Goal: Task Accomplishment & Management: Use online tool/utility

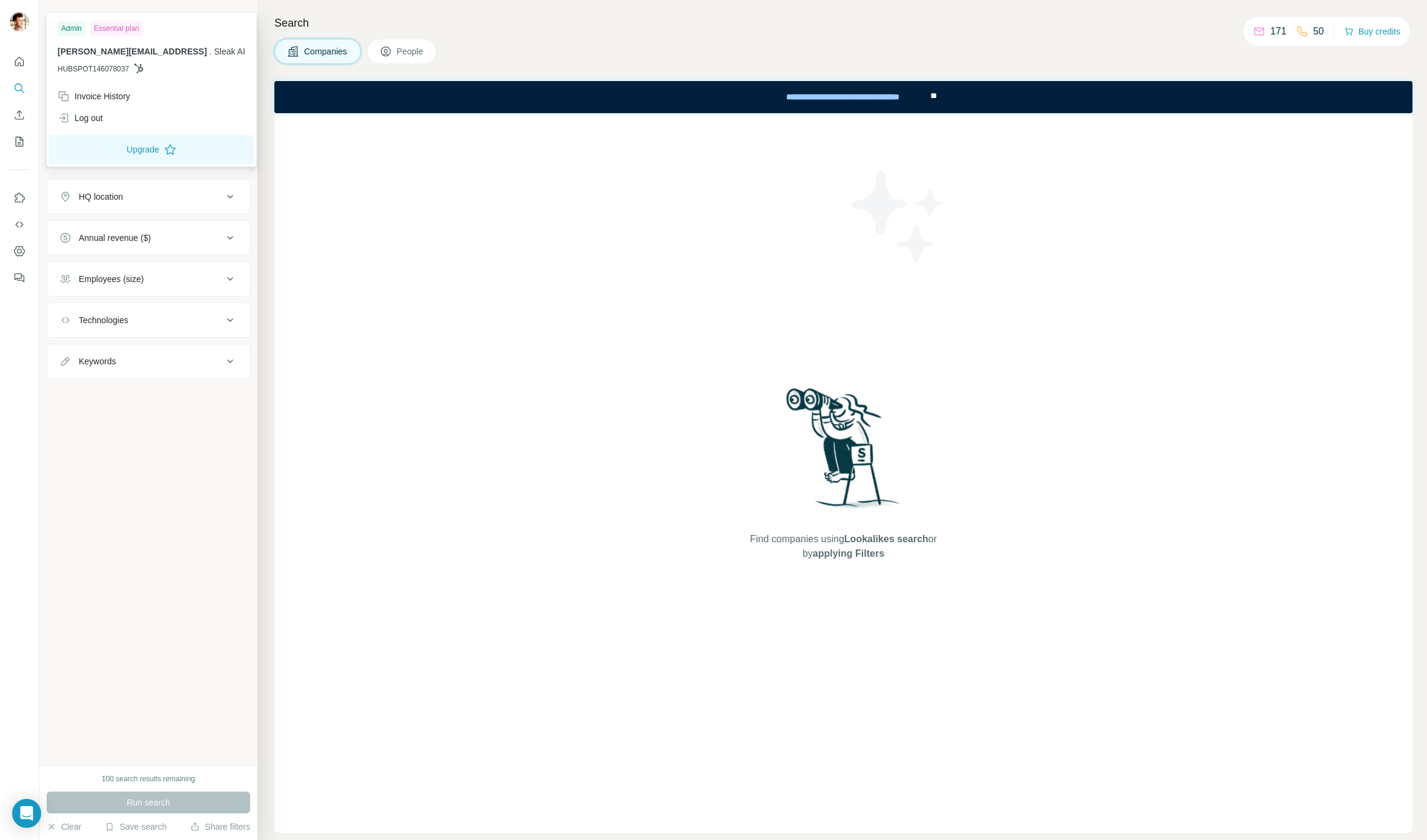
click at [22, 28] on img at bounding box center [19, 22] width 20 height 20
click at [95, 100] on div "Invoice History" at bounding box center [93, 96] width 72 height 12
click at [115, 148] on button "Upgrade" at bounding box center [151, 149] width 205 height 29
click at [89, 93] on div "Invoice History" at bounding box center [93, 96] width 72 height 12
click at [92, 97] on div "Invoice History" at bounding box center [93, 96] width 72 height 12
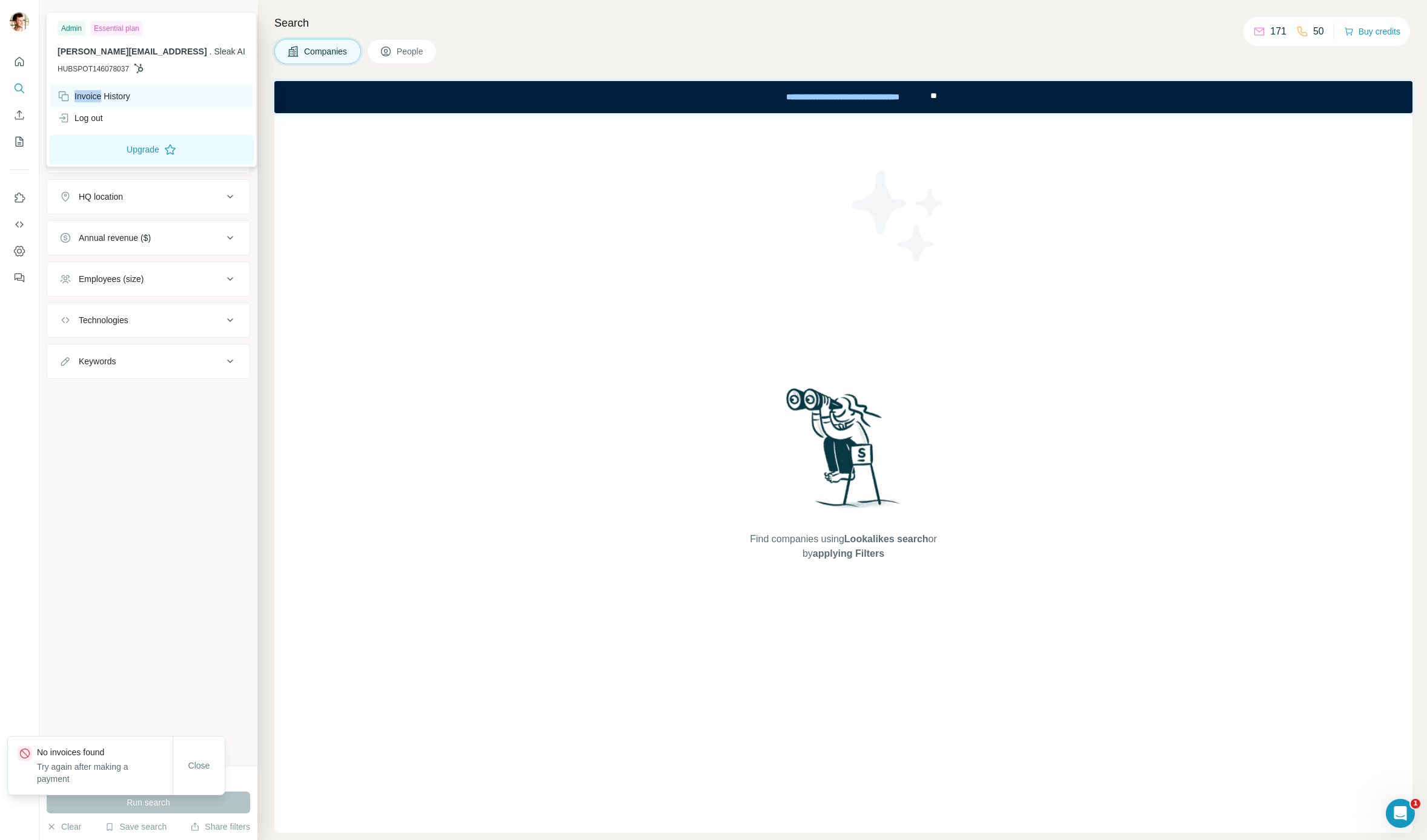
click at [92, 97] on div "Invoice History" at bounding box center [93, 96] width 72 height 12
click at [85, 502] on div "New search Hide Company lookalikes Company information Company Industry HQ loca…" at bounding box center [148, 382] width 218 height 766
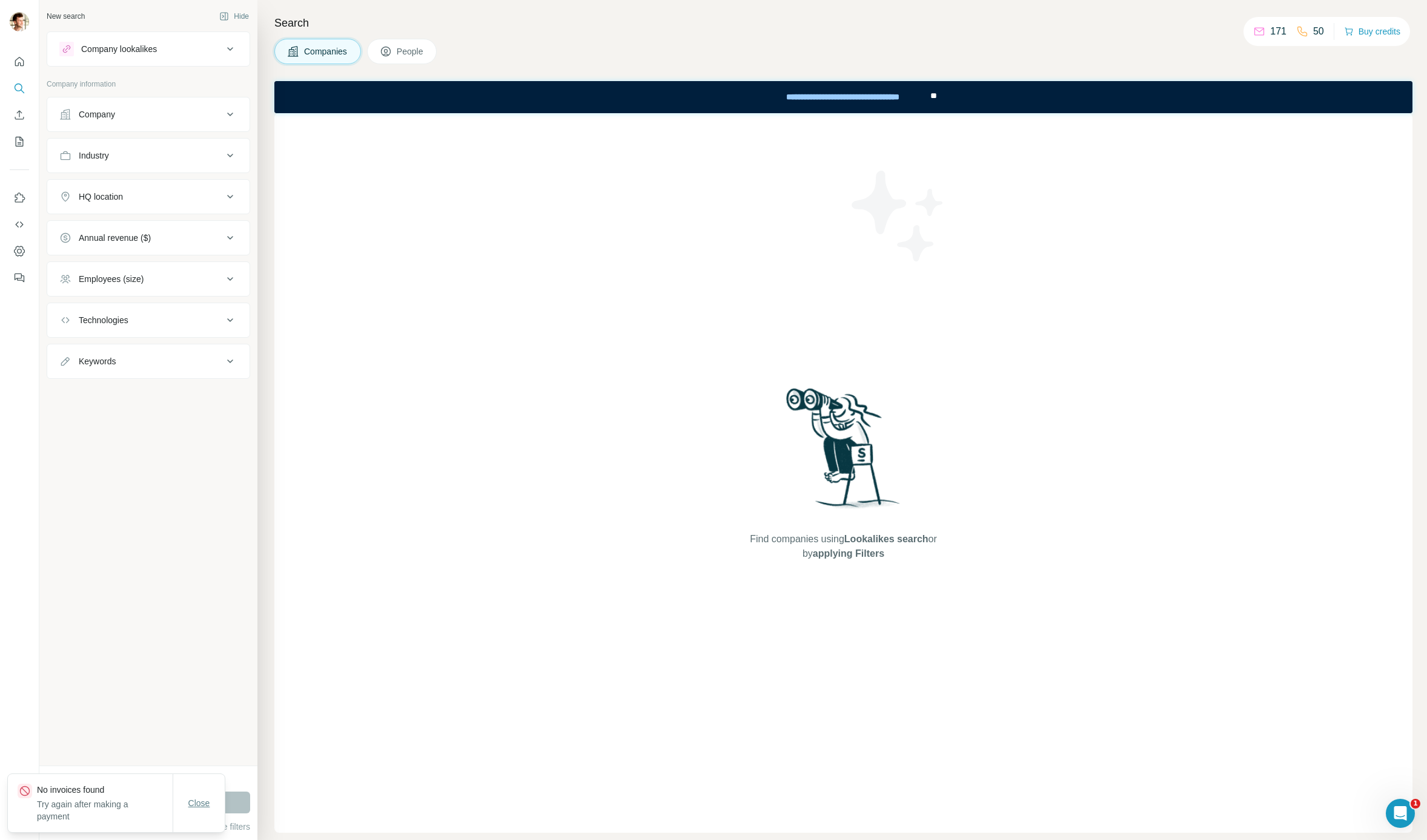
click at [182, 808] on button "Close" at bounding box center [199, 803] width 39 height 22
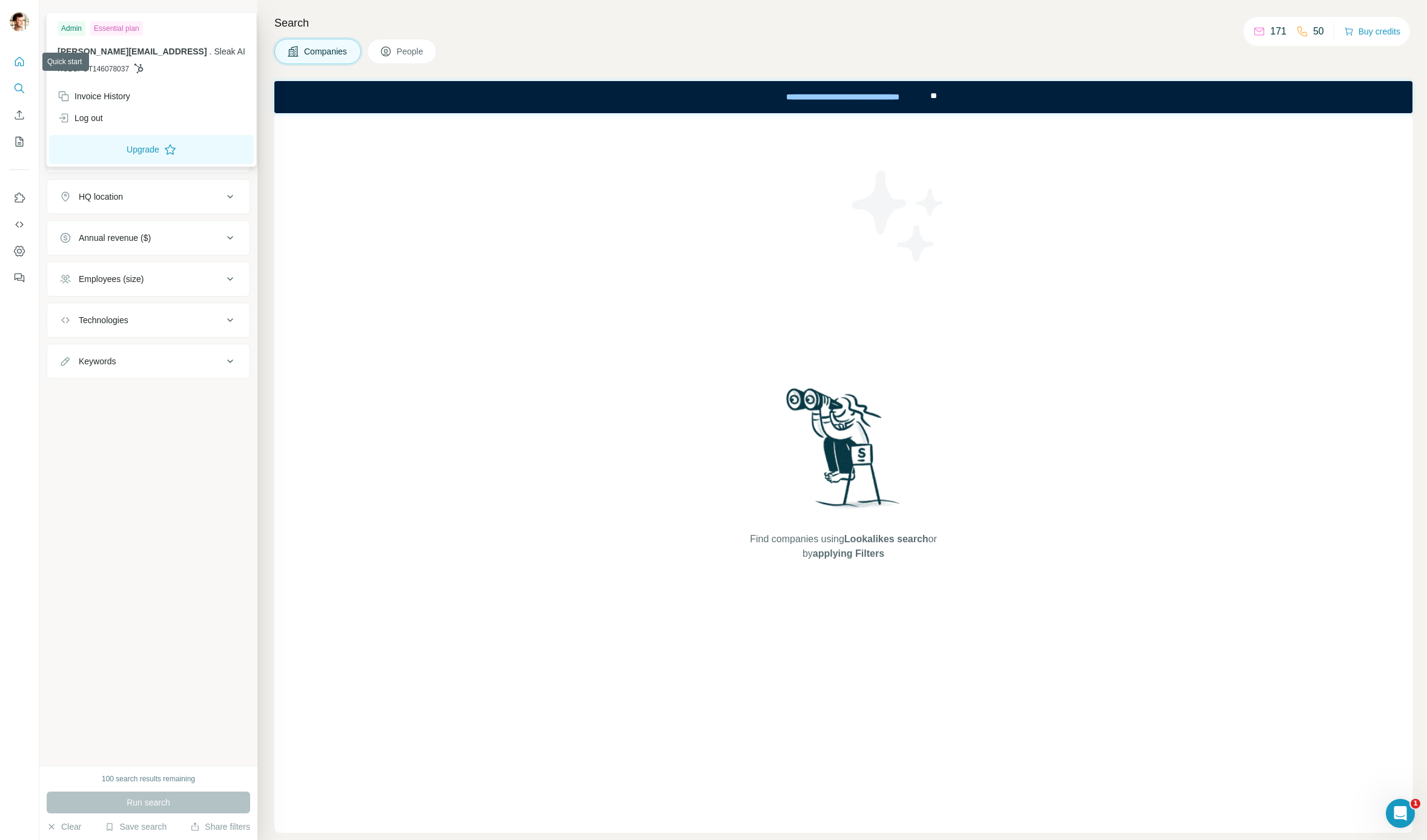
click at [19, 66] on icon "Quick start" at bounding box center [20, 62] width 12 height 12
click at [19, 20] on img at bounding box center [19, 22] width 20 height 20
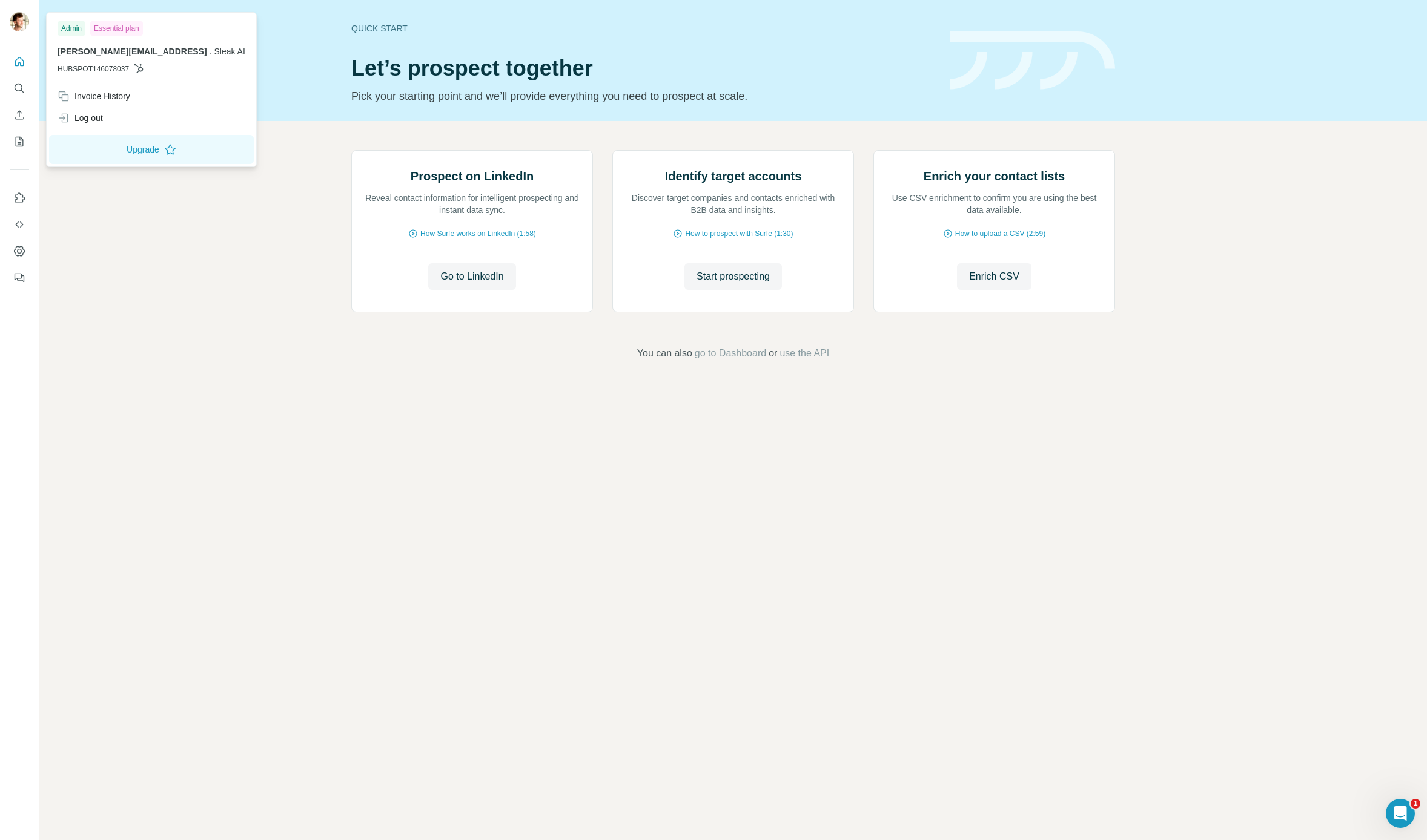
click at [268, 295] on div "Prospect on LinkedIn Reveal contact information for intelligent prospecting and…" at bounding box center [733, 255] width 1388 height 269
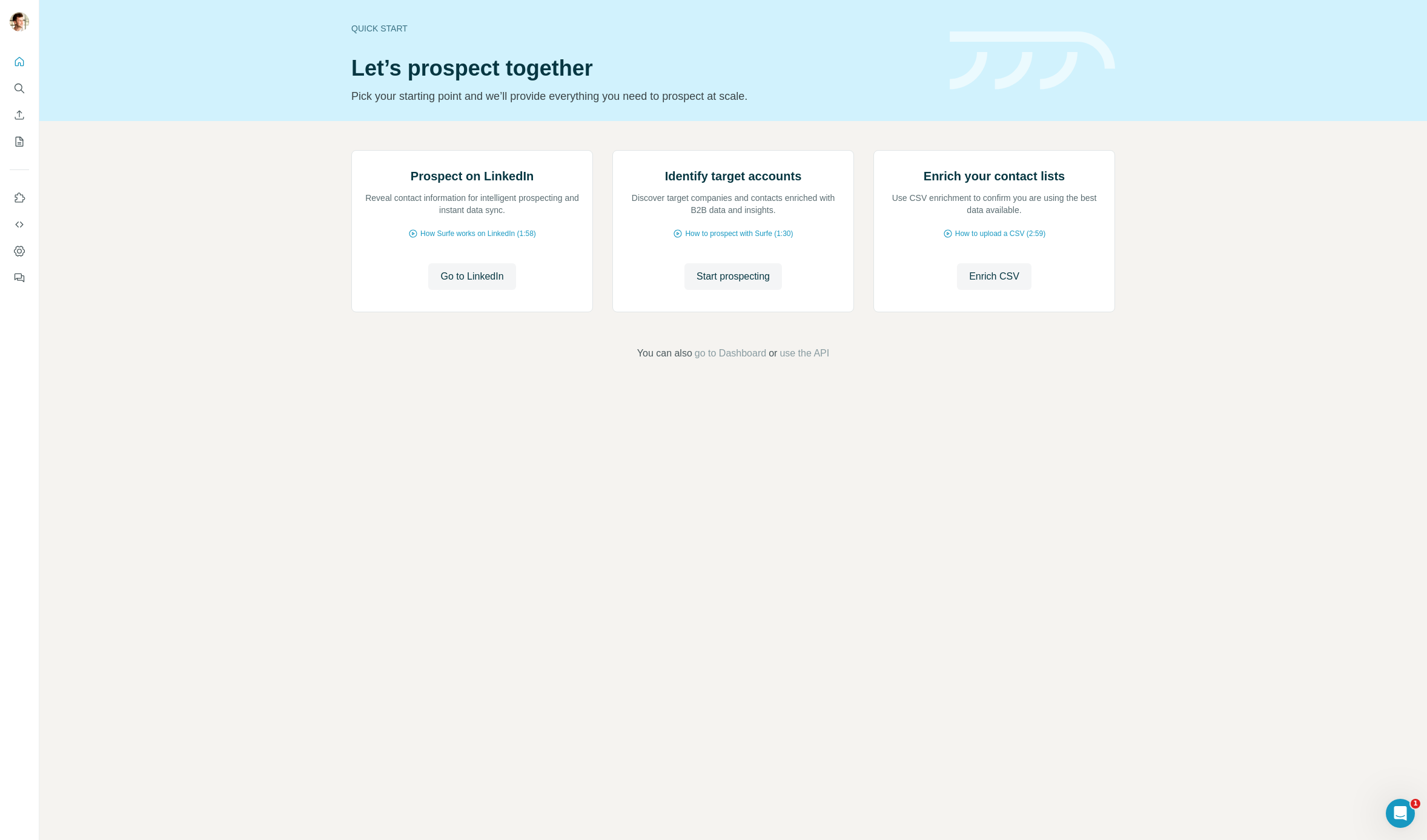
click at [33, 242] on div at bounding box center [19, 166] width 39 height 245
click at [28, 246] on button "Dashboard" at bounding box center [19, 251] width 20 height 22
